Goal: Browse casually

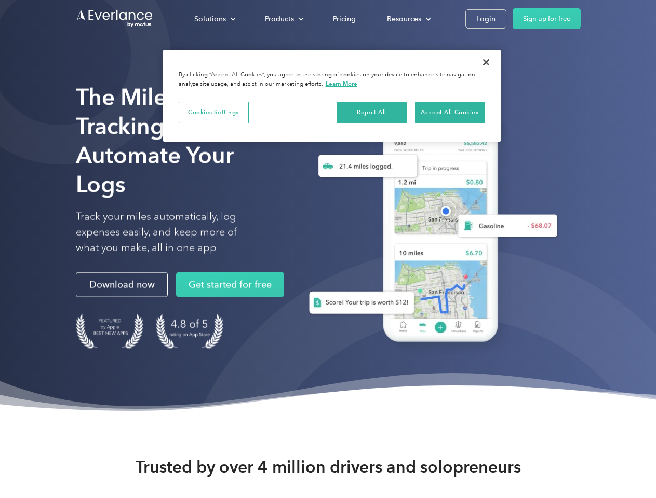
click at [214, 19] on div "Solutions" at bounding box center [210, 18] width 32 height 13
click at [283, 19] on div "Products" at bounding box center [279, 18] width 29 height 13
click at [407, 19] on div "Resources" at bounding box center [404, 18] width 34 height 13
click at [213, 112] on button "Cookies Settings" at bounding box center [214, 113] width 70 height 22
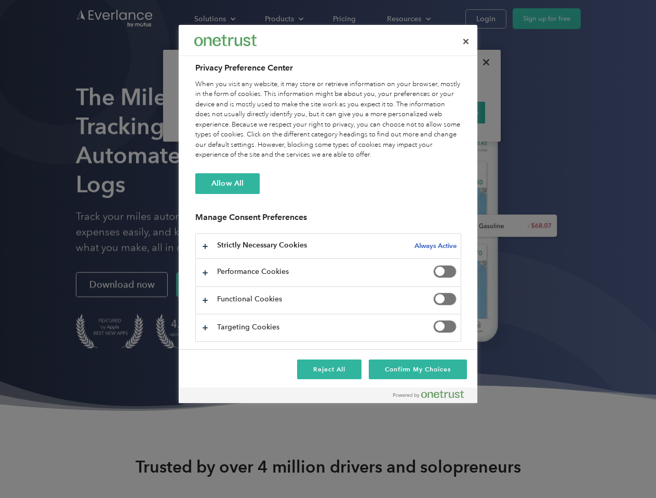
click at [372, 112] on div "When you visit any website, it may store or retrieve information on your browse…" at bounding box center [328, 119] width 266 height 81
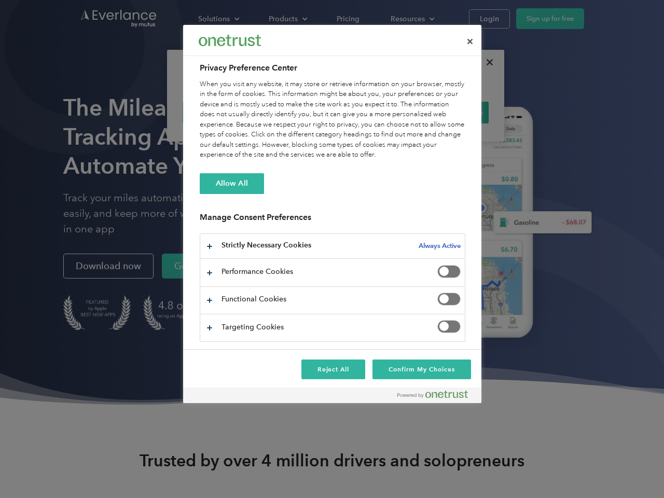
click at [449, 112] on div "When you visit any website, it may store or retrieve information on your browse…" at bounding box center [333, 119] width 266 height 81
click at [486, 62] on div at bounding box center [332, 249] width 664 height 498
